Goal: Information Seeking & Learning: Learn about a topic

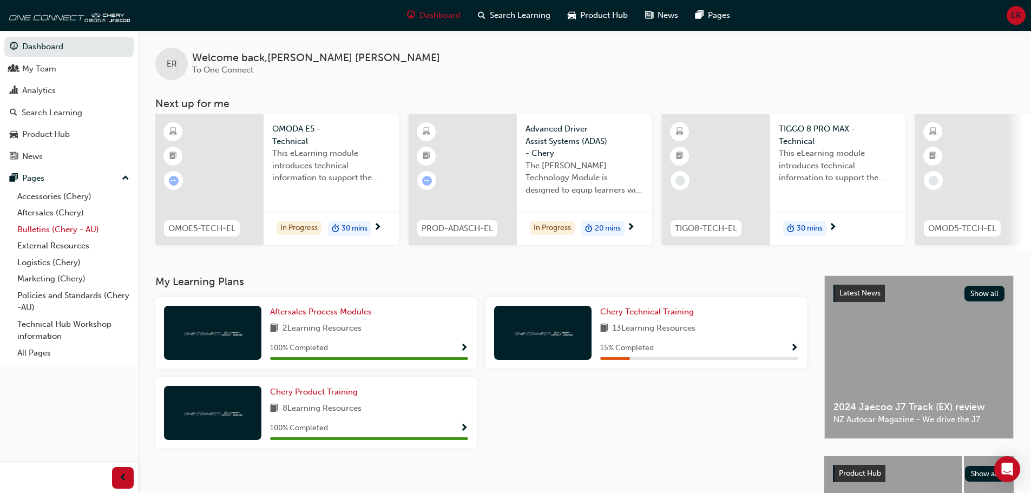
click at [59, 225] on link "Bulletins (Chery - AU)" at bounding box center [73, 229] width 121 height 17
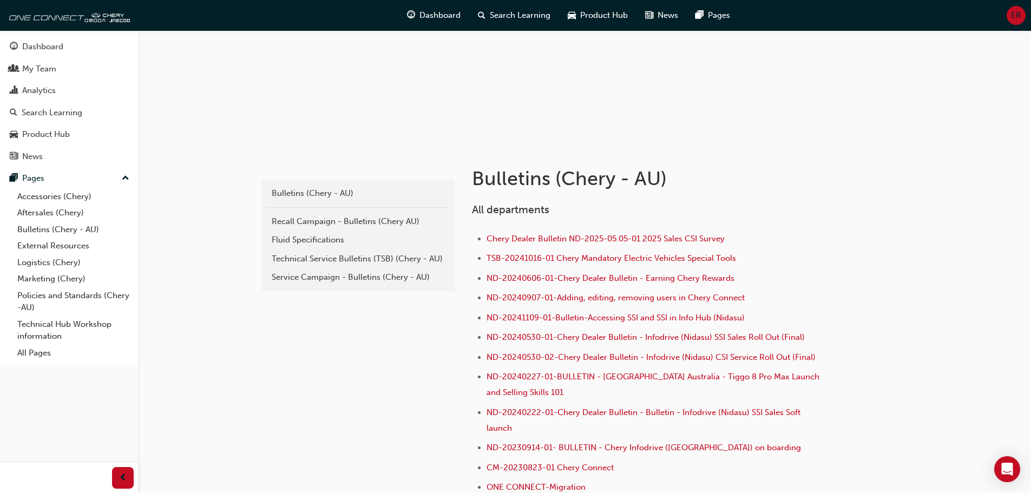
scroll to position [108, 0]
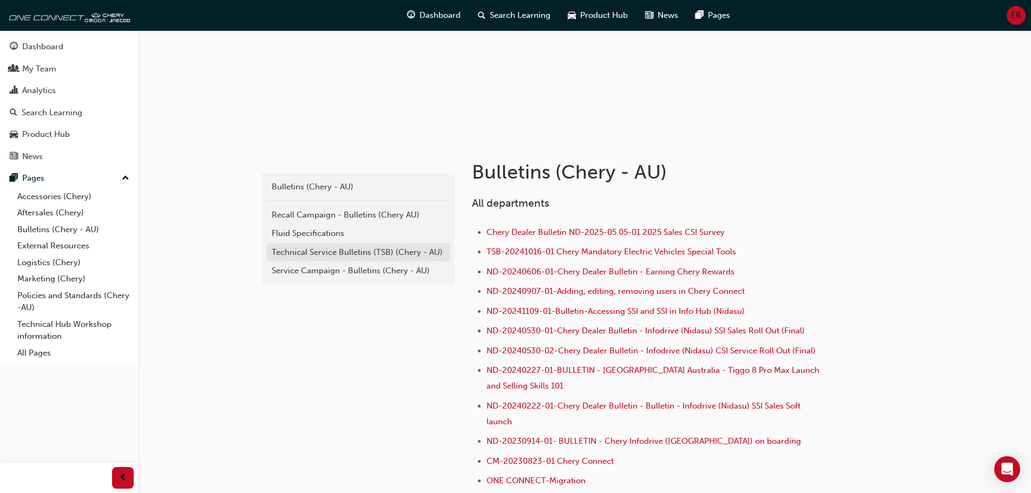
click at [326, 253] on div "Technical Service Bulletins (TSB) (Chery - AU)" at bounding box center [358, 252] width 173 height 12
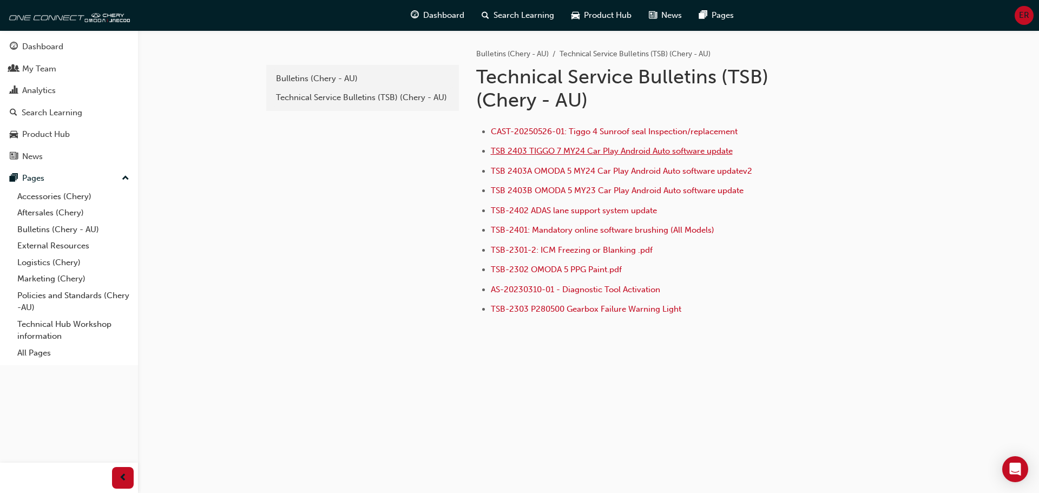
click at [531, 150] on span "TSB 2403 TIGGO 7 MY24 Car Play Android Auto software update" at bounding box center [612, 151] width 242 height 10
